Goal: Task Accomplishment & Management: Complete application form

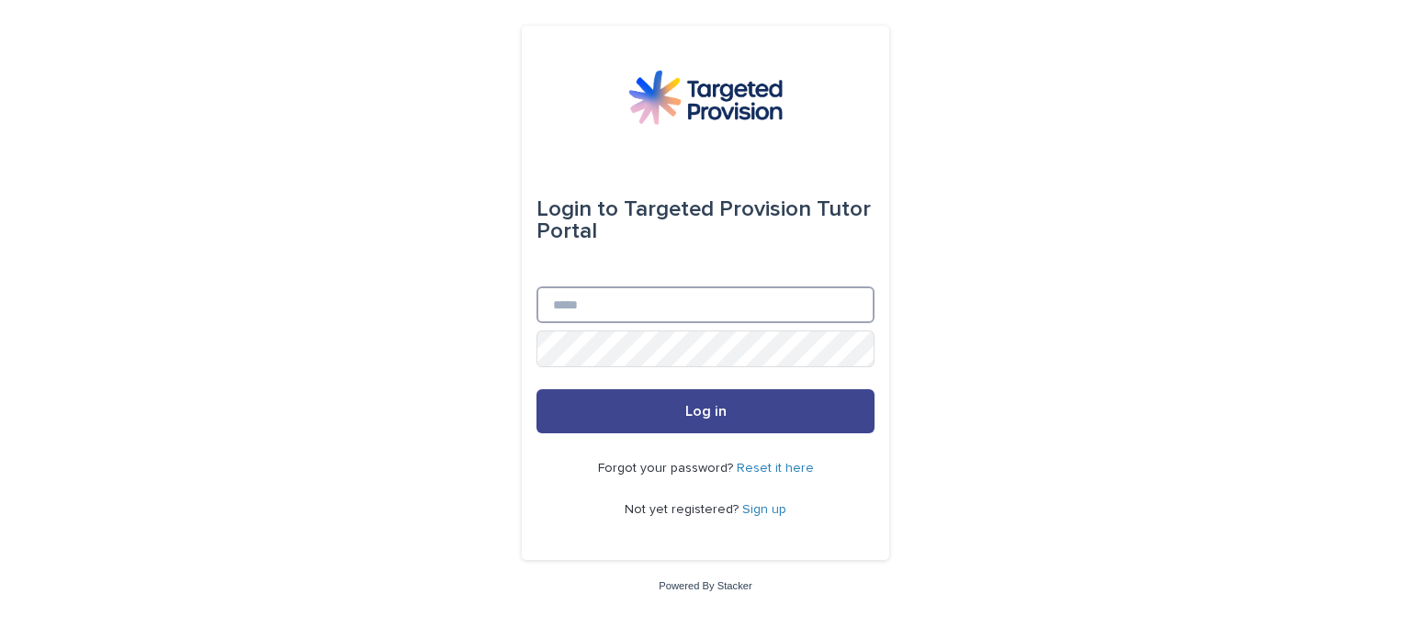
type input "**********"
click at [801, 414] on button "Log in" at bounding box center [705, 412] width 338 height 44
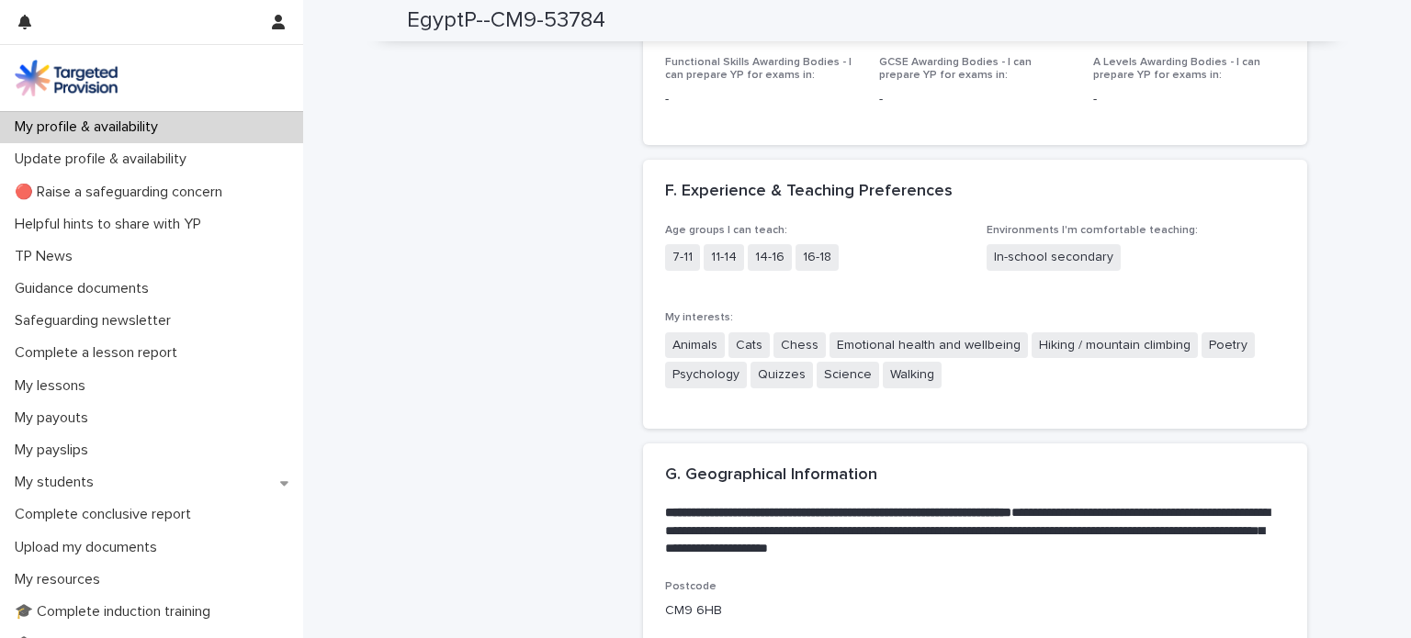
scroll to position [2848, 0]
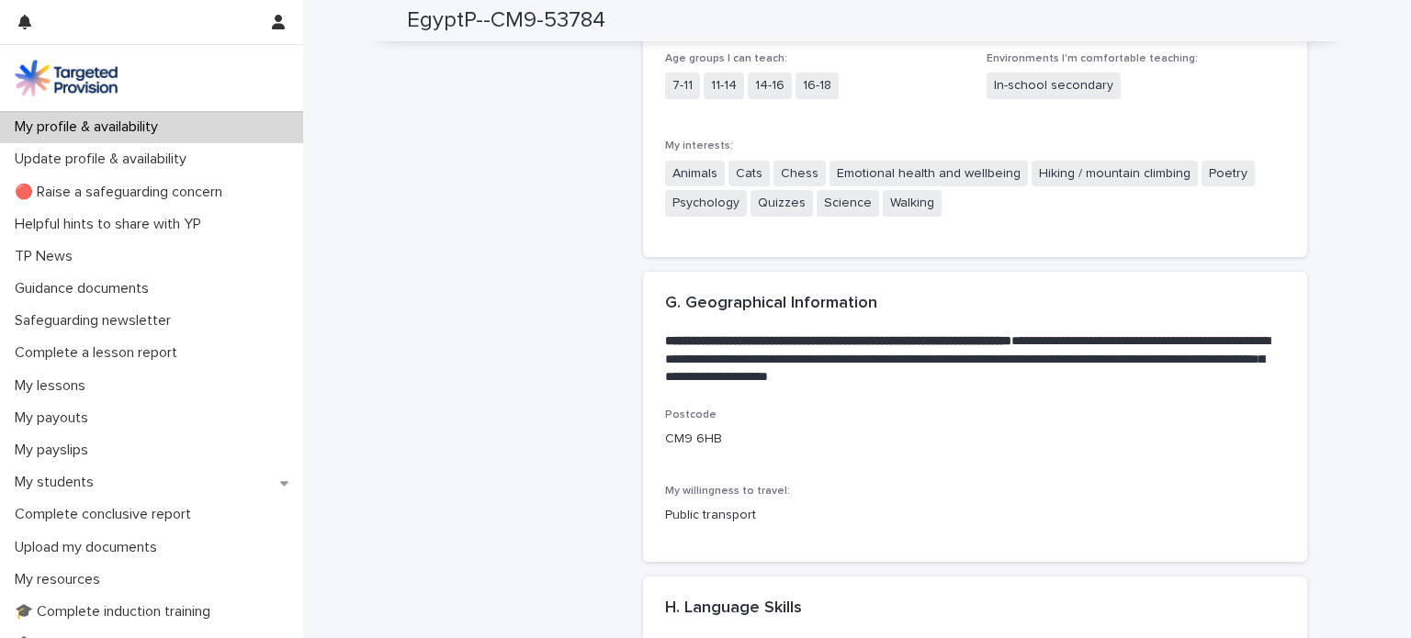
drag, startPoint x: 1330, startPoint y: 405, endPoint x: 910, endPoint y: 135, distance: 499.2
click at [910, 161] on span "Emotional health and wellbeing" at bounding box center [929, 174] width 198 height 27
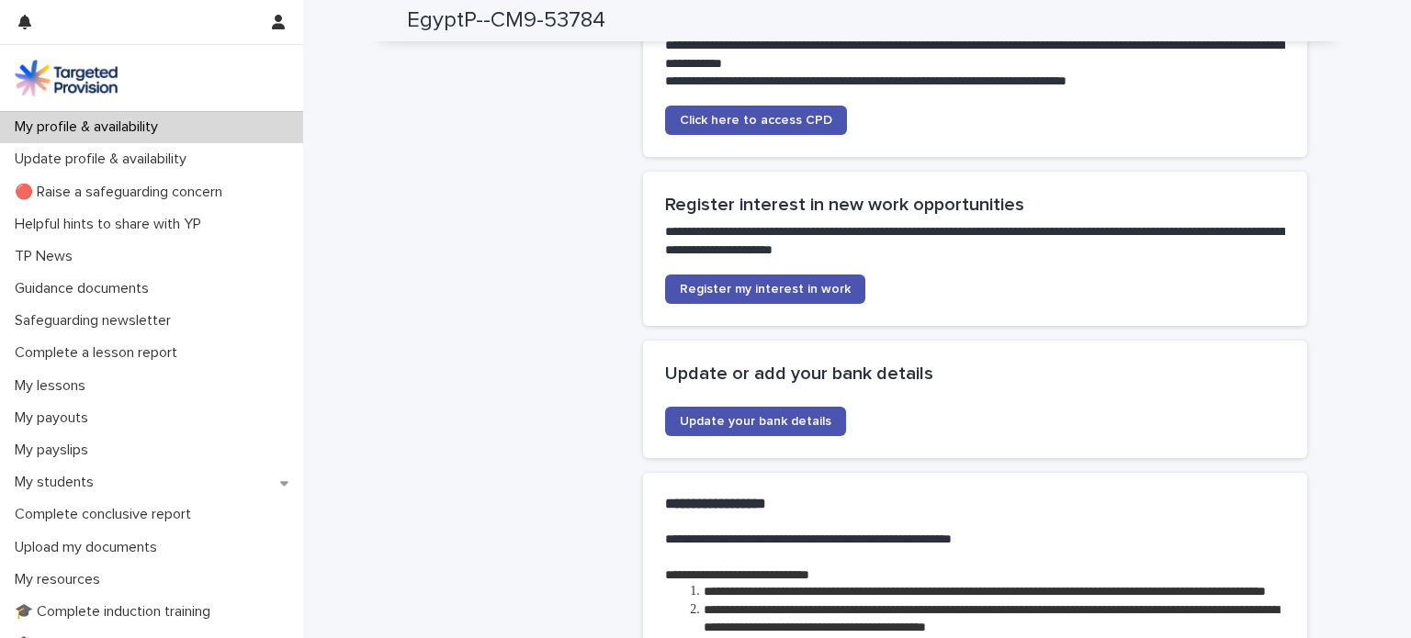
scroll to position [3950, 0]
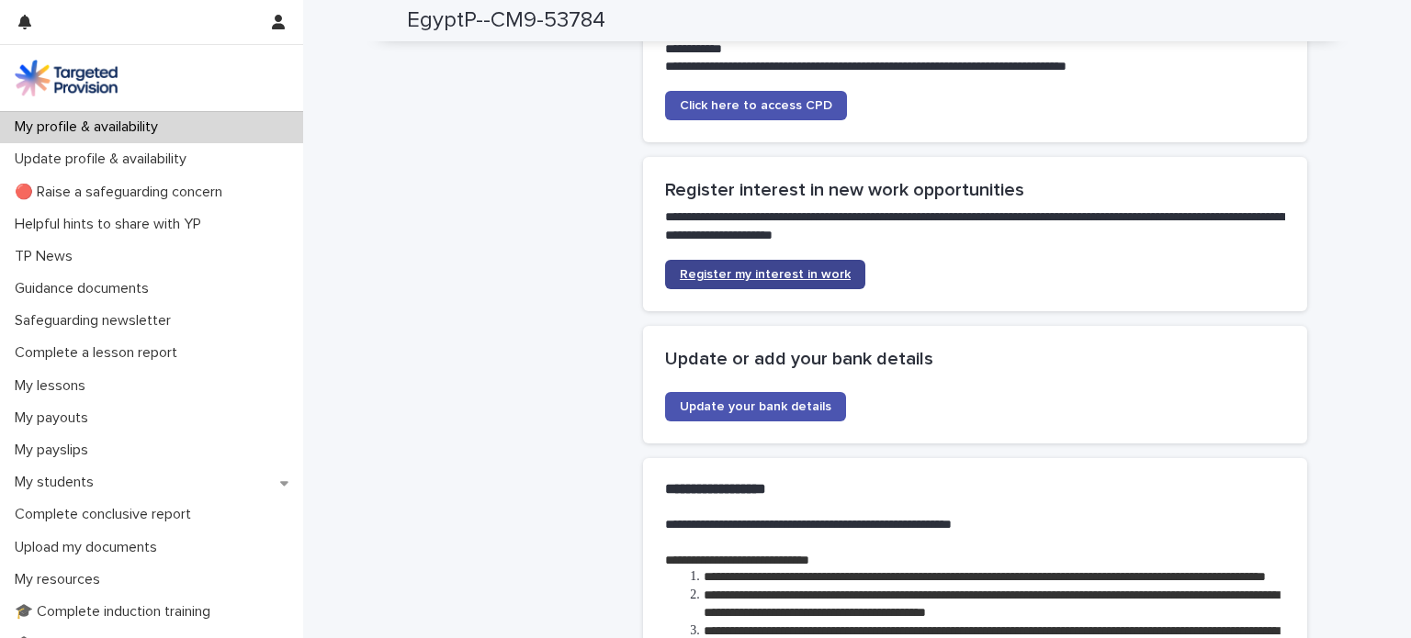
click at [730, 268] on span "Register my interest in work" at bounding box center [765, 274] width 171 height 13
